Goal: Check status

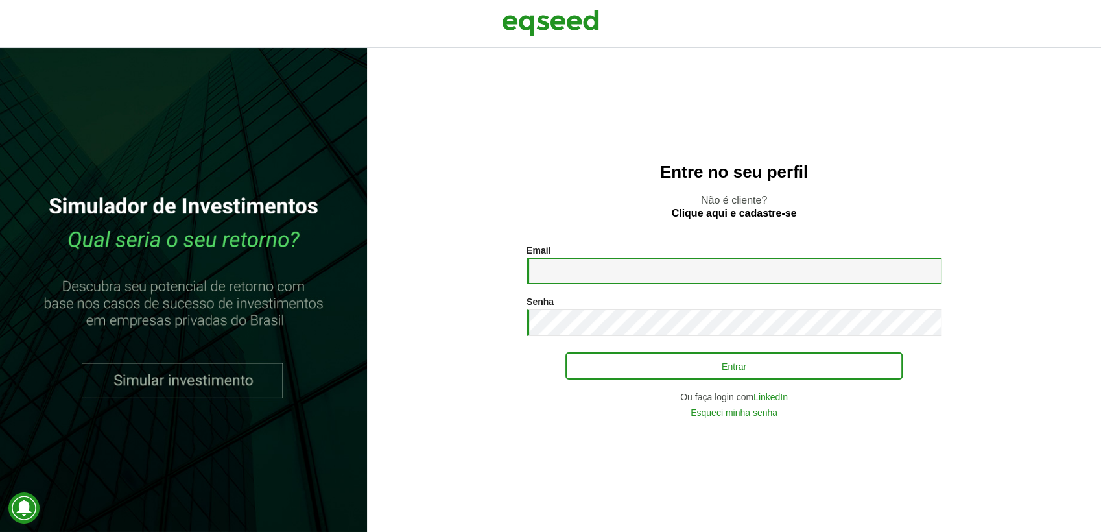
type input "**********"
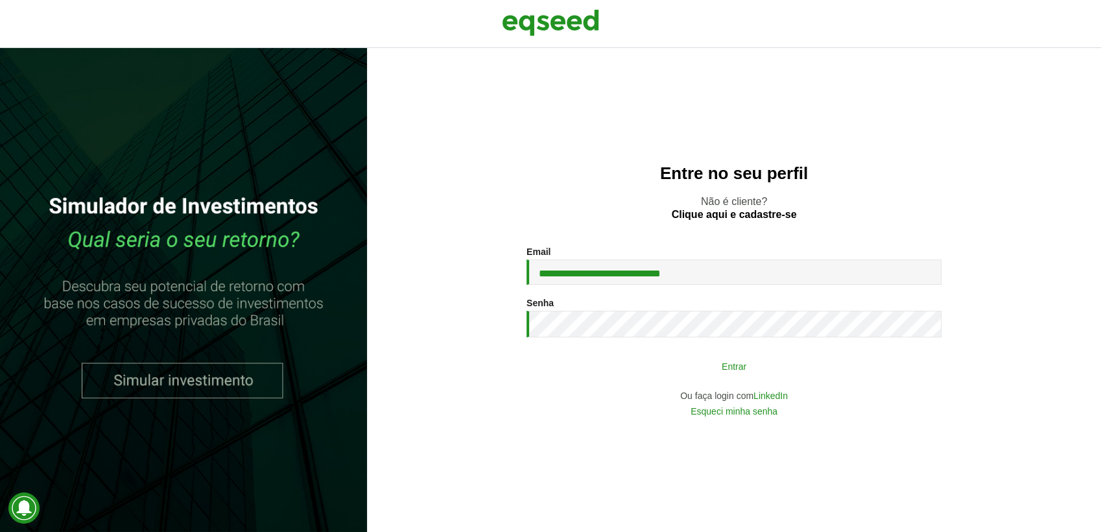
click at [701, 368] on button "Entrar" at bounding box center [733, 365] width 337 height 25
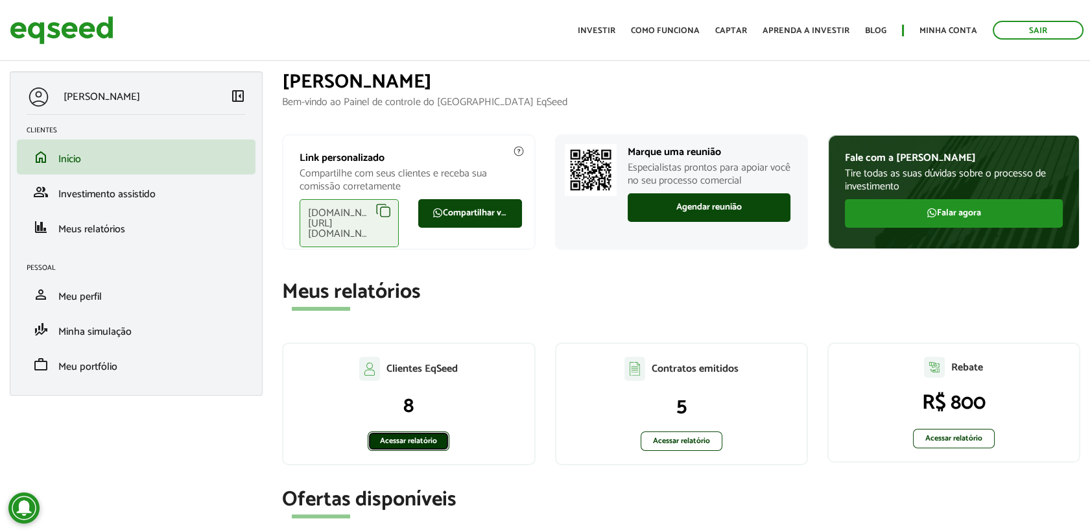
click at [405, 440] on link "Acessar relatório" at bounding box center [409, 440] width 82 height 19
